Goal: Information Seeking & Learning: Learn about a topic

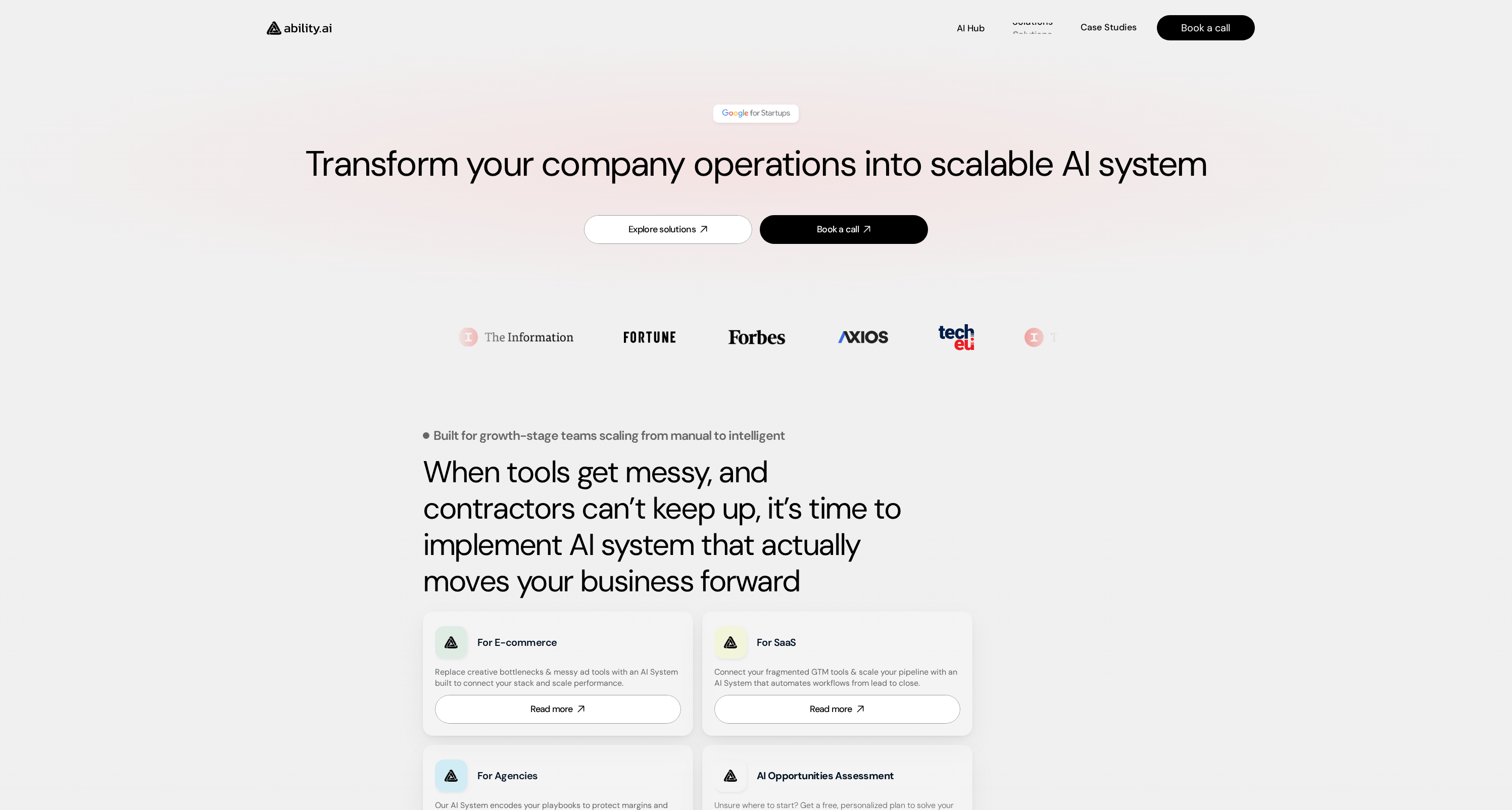
click at [1121, 33] on p "Case Studies" at bounding box center [1109, 39] width 56 height 13
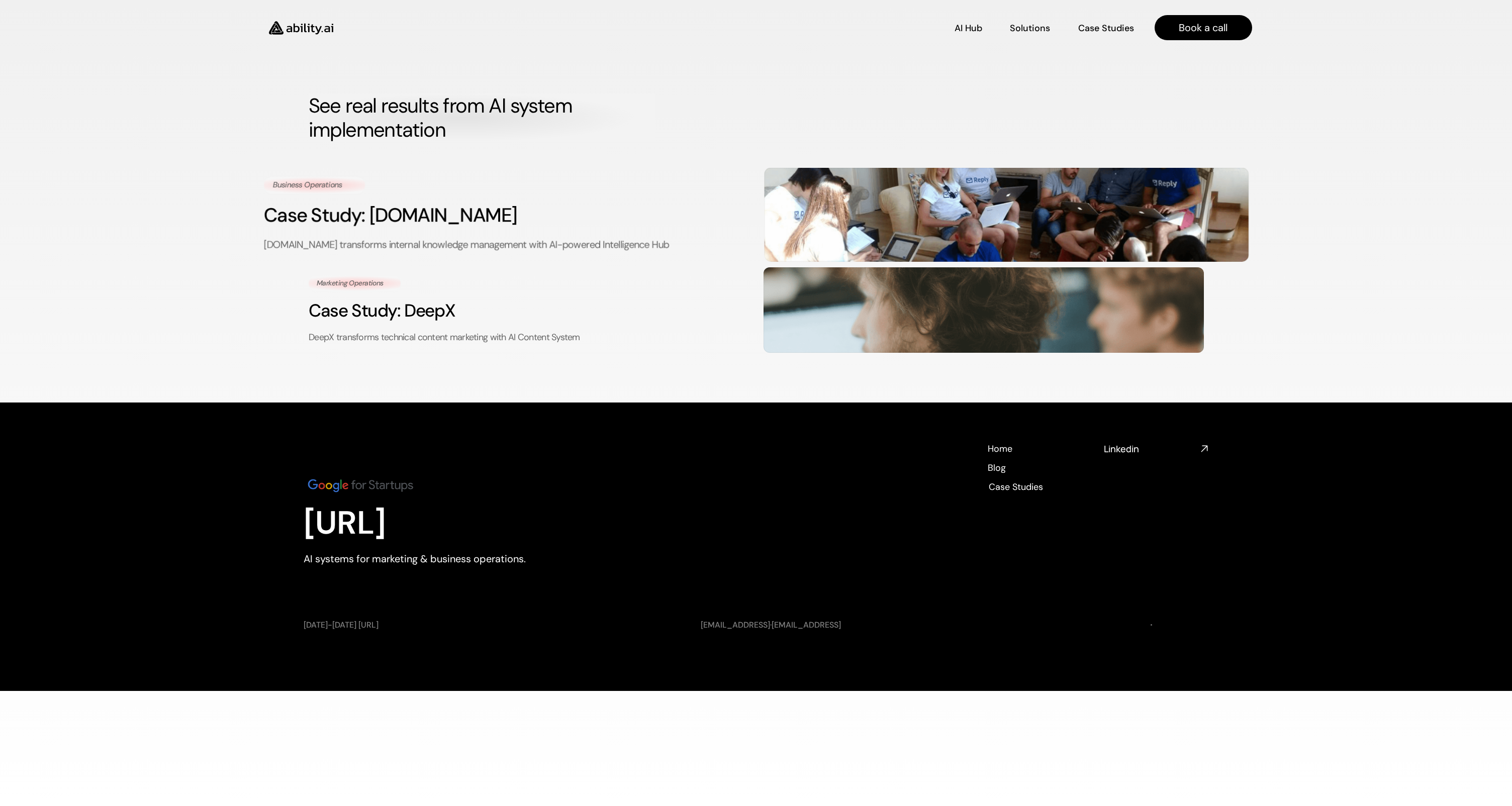
click at [400, 241] on p "[DOMAIN_NAME] transforms internal knowledge management with AI-powered Intellig…" at bounding box center [506, 244] width 484 height 15
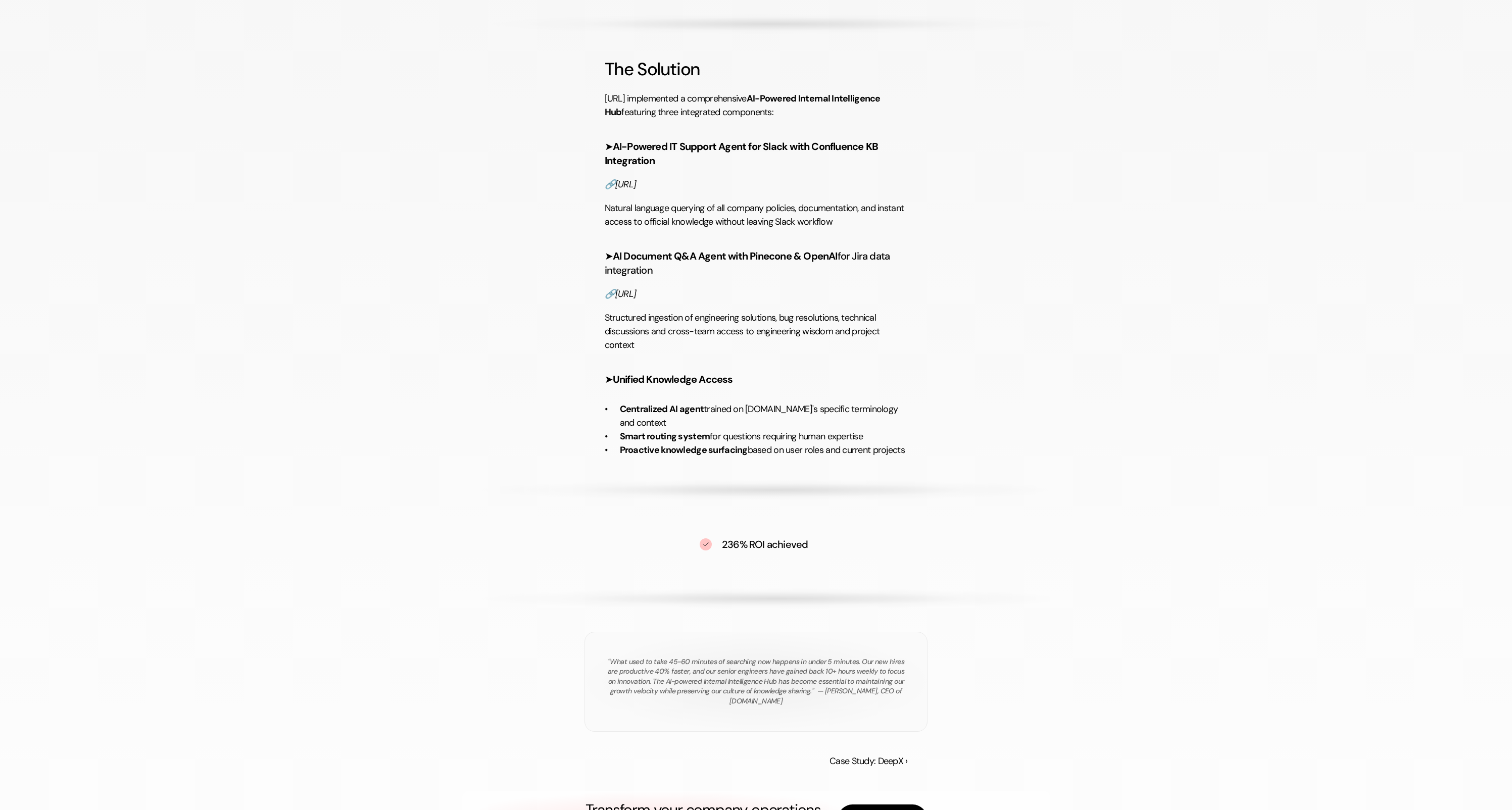
scroll to position [1470, 0]
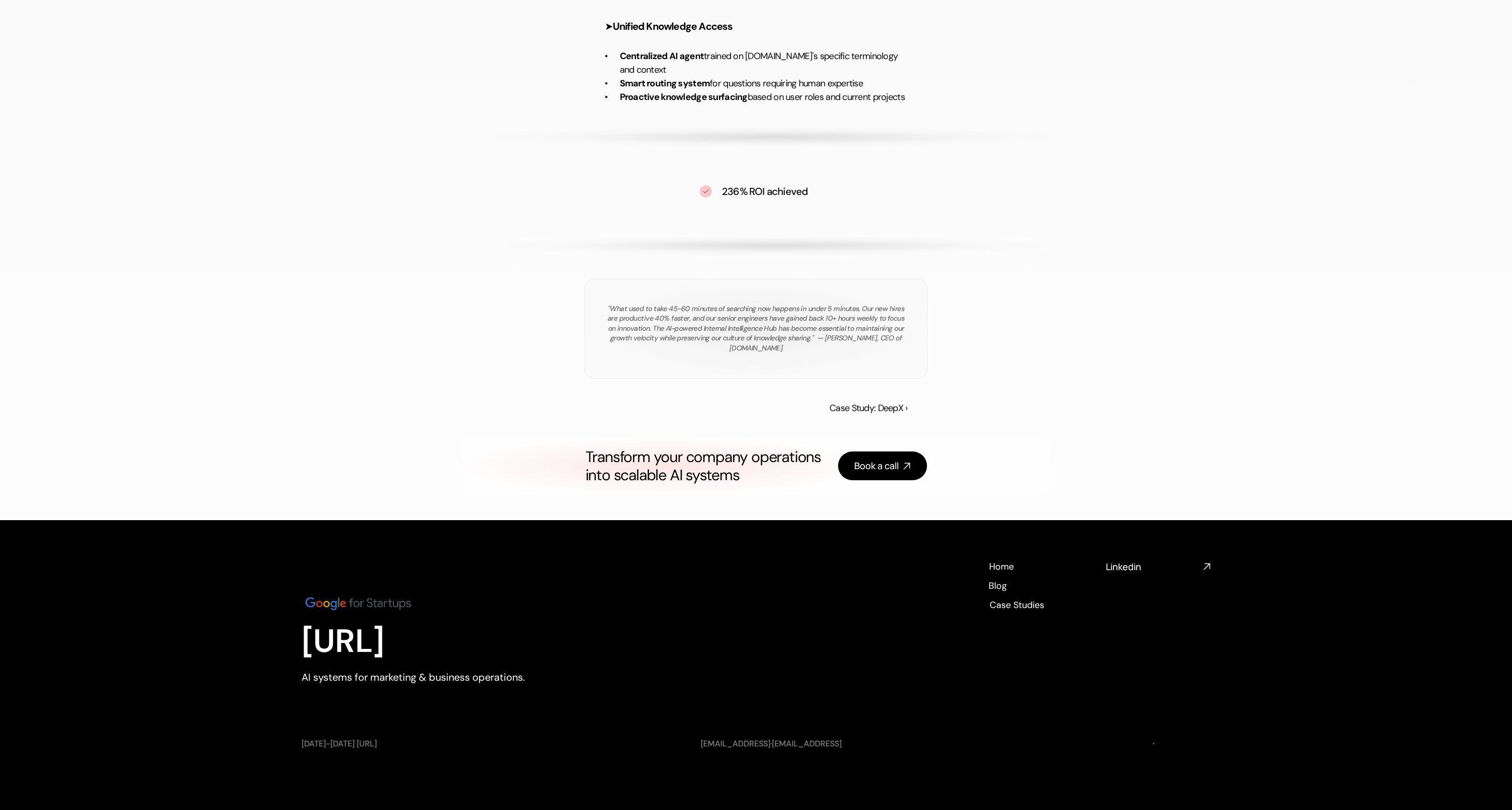
click at [740, 328] on p ""What used to take 45-60 minutes of searching now happens in under 5 minutes. O…" at bounding box center [756, 328] width 303 height 50
click at [689, 442] on div "Transform your company operations into scalable AI systems Book a call" at bounding box center [756, 466] width 588 height 56
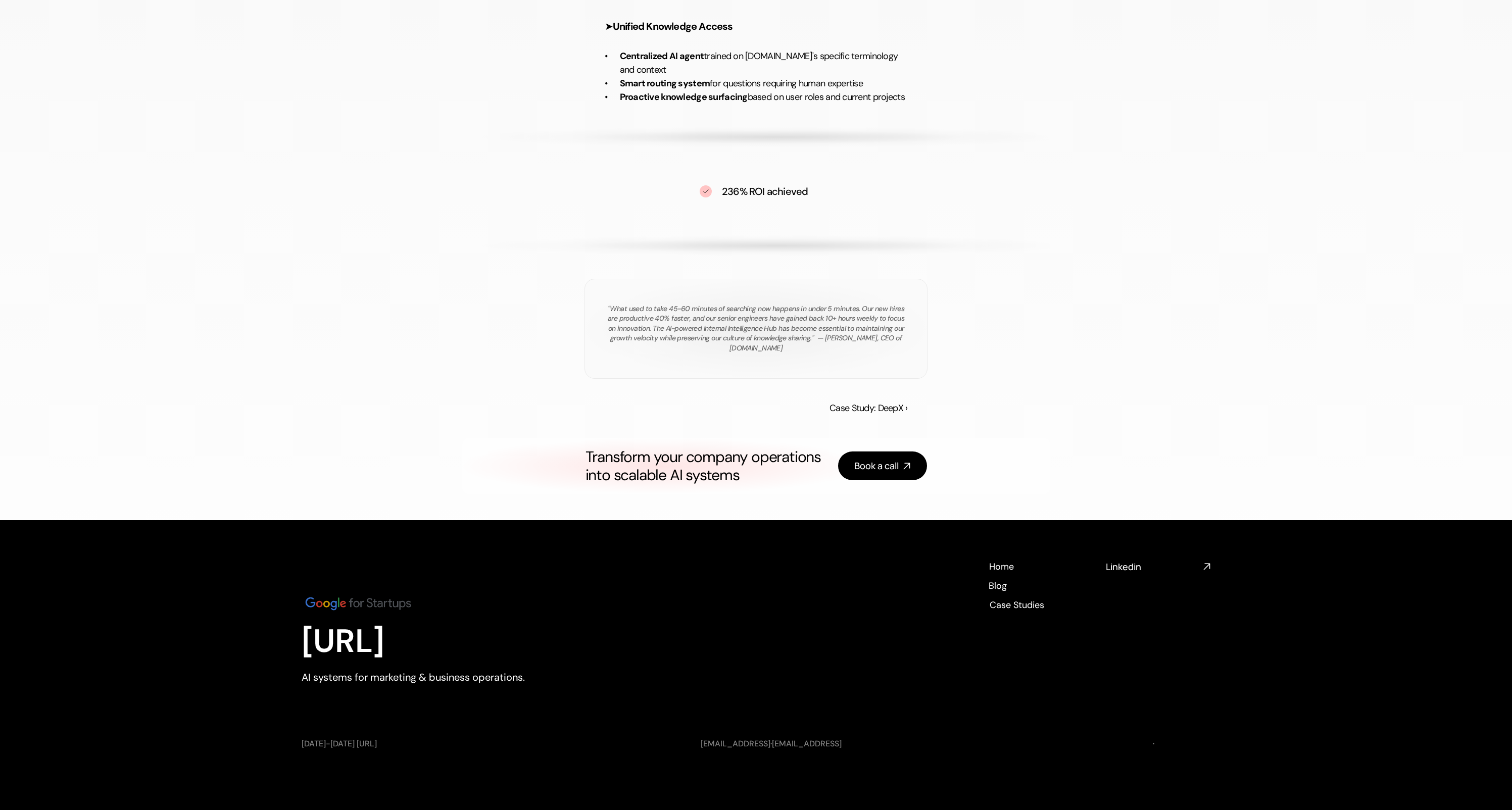
click at [689, 442] on div "Transform your company operations into scalable AI systems Book a call" at bounding box center [756, 466] width 588 height 56
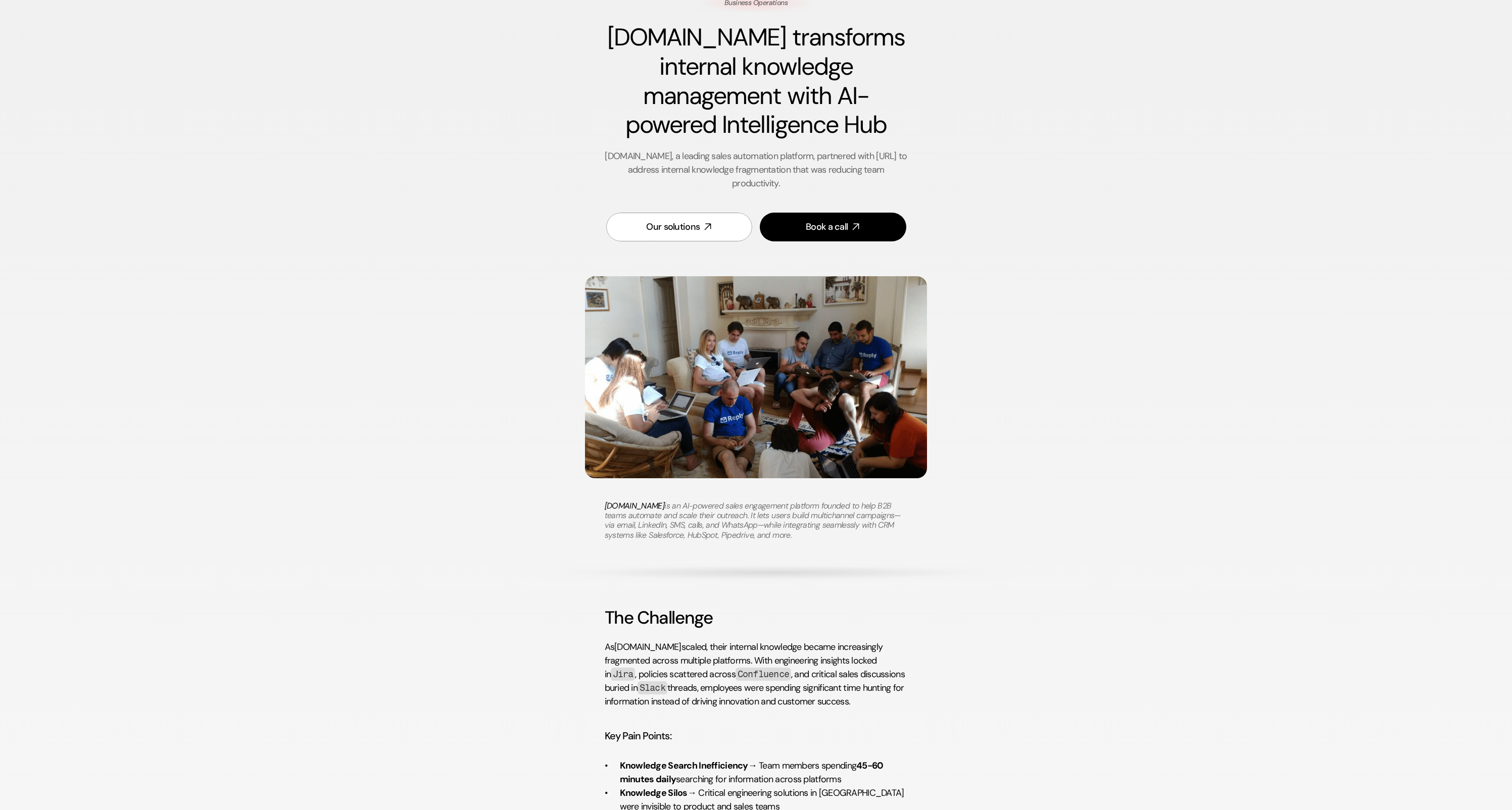
scroll to position [0, 0]
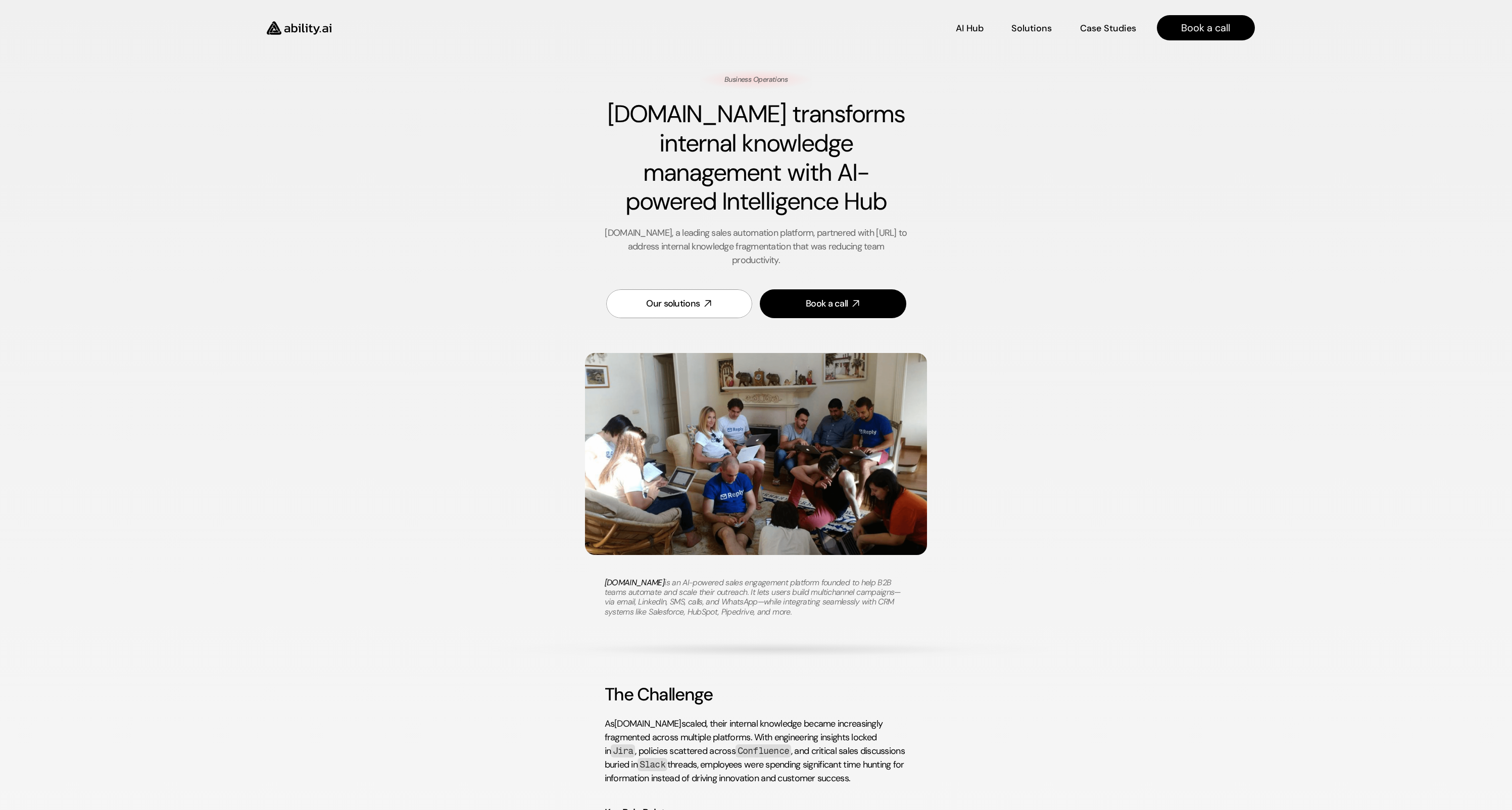
click at [776, 129] on h1 "[DOMAIN_NAME] transforms internal knowledge management with AI-powered Intellig…" at bounding box center [756, 157] width 303 height 116
drag, startPoint x: 776, startPoint y: 129, endPoint x: 768, endPoint y: 236, distance: 107.3
click at [768, 236] on div "Business Operations [DOMAIN_NAME] transforms internal knowledge management with…" at bounding box center [756, 200] width 588 height 261
click at [768, 238] on p "[DOMAIN_NAME], a leading sales automation platform, partnered with [URL] to add…" at bounding box center [756, 247] width 303 height 41
click at [721, 113] on h1 "[DOMAIN_NAME] transforms internal knowledge management with AI-powered Intellig…" at bounding box center [756, 157] width 303 height 116
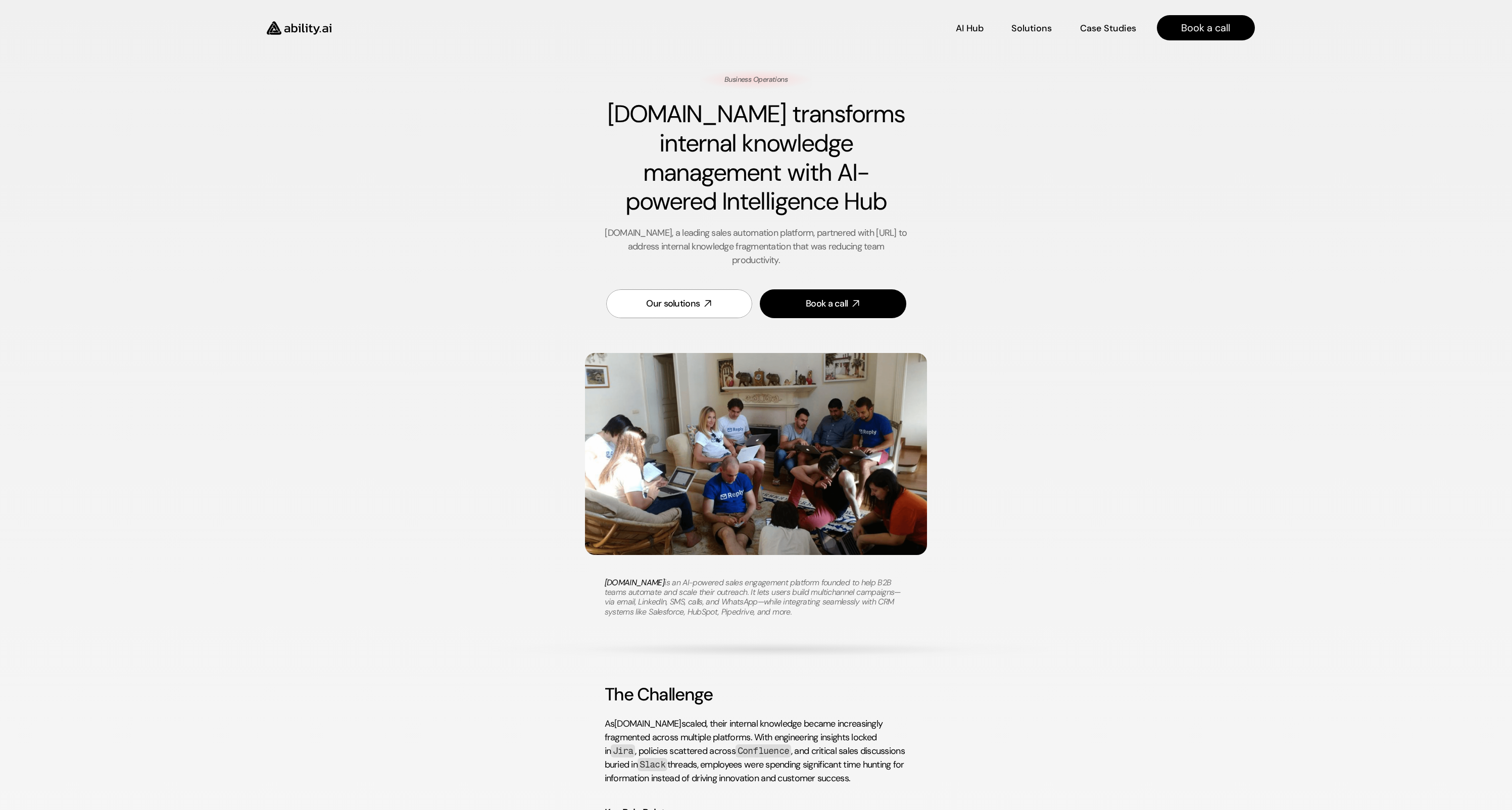
click at [721, 113] on h1 "[DOMAIN_NAME] transforms internal knowledge management with AI-powered Intellig…" at bounding box center [756, 157] width 303 height 116
drag, startPoint x: 721, startPoint y: 113, endPoint x: 735, endPoint y: 220, distance: 107.9
click at [735, 219] on div "Business Operations [DOMAIN_NAME] transforms internal knowledge management with…" at bounding box center [756, 200] width 588 height 261
click at [750, 249] on p "[DOMAIN_NAME], a leading sales automation platform, partnered with [URL] to add…" at bounding box center [756, 247] width 303 height 41
drag, startPoint x: 750, startPoint y: 249, endPoint x: 747, endPoint y: 80, distance: 169.0
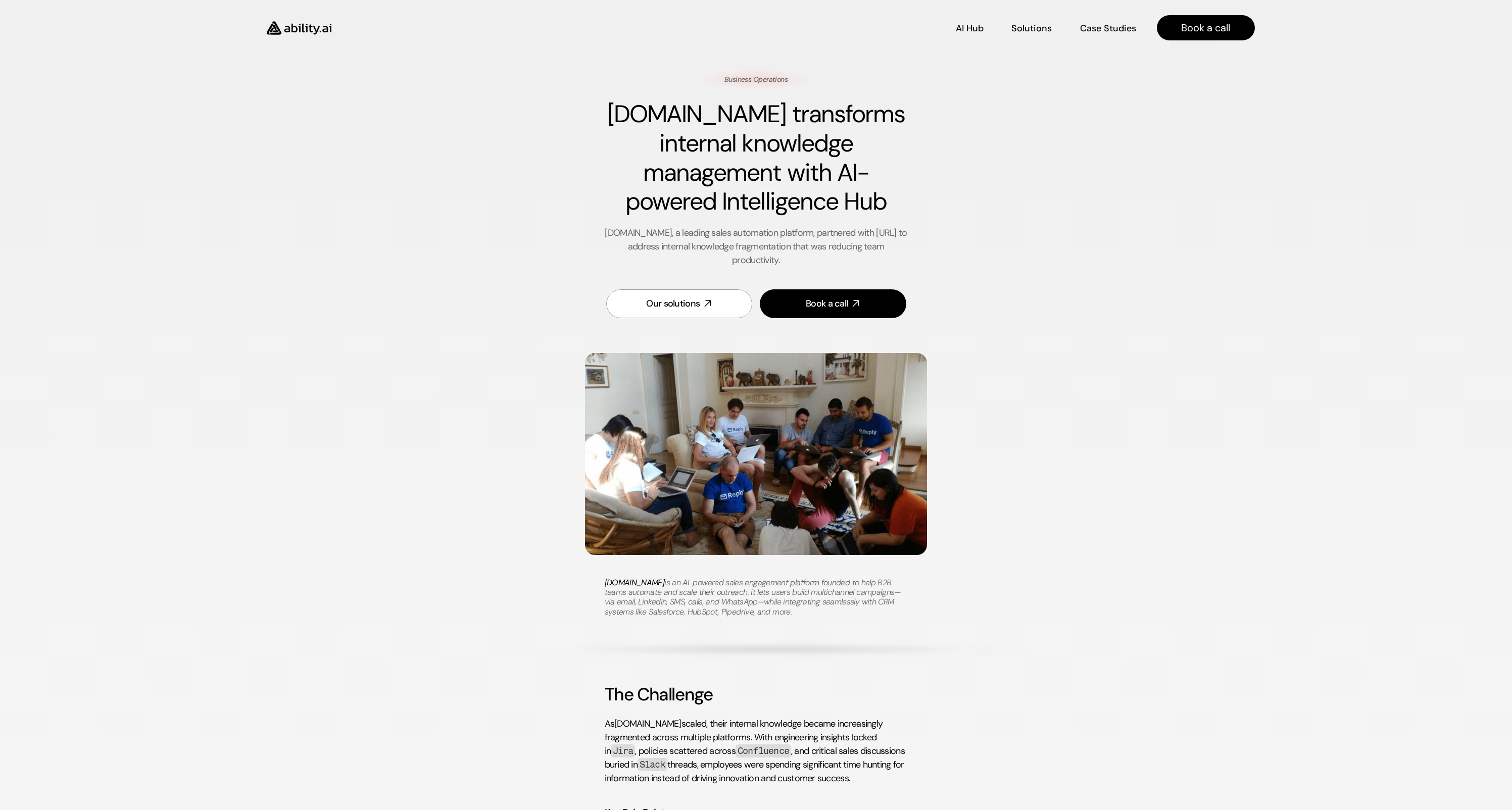
click at [747, 80] on div "Business Operations [DOMAIN_NAME] transforms internal knowledge management with…" at bounding box center [756, 200] width 588 height 261
click at [747, 80] on p "Business Operations" at bounding box center [756, 80] width 63 height 10
drag, startPoint x: 747, startPoint y: 80, endPoint x: 748, endPoint y: 267, distance: 187.0
click at [748, 267] on div "Business Operations [DOMAIN_NAME] transforms internal knowledge management with…" at bounding box center [756, 200] width 588 height 261
click at [748, 267] on p "[DOMAIN_NAME], a leading sales automation platform, partnered with [URL] to add…" at bounding box center [756, 247] width 303 height 41
